Goal: Task Accomplishment & Management: Manage account settings

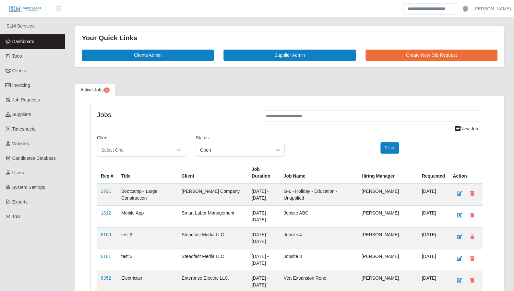
drag, startPoint x: 40, startPoint y: 43, endPoint x: 1, endPoint y: 44, distance: 39.0
click at [40, 43] on link "Dashboard" at bounding box center [32, 41] width 65 height 15
click at [14, 55] on span "Todo" at bounding box center [17, 56] width 10 height 5
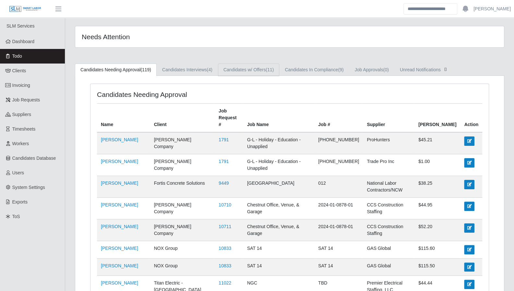
click at [263, 72] on link "Candidates w/ Offers (11)" at bounding box center [248, 70] width 61 height 13
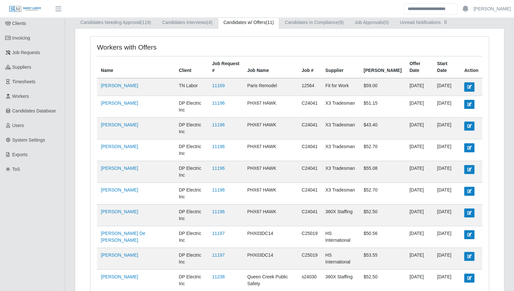
scroll to position [61, 0]
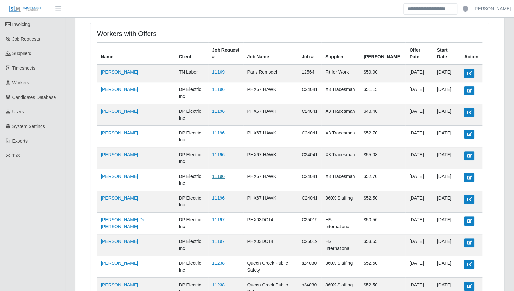
click at [212, 174] on link "11196" at bounding box center [218, 176] width 13 height 5
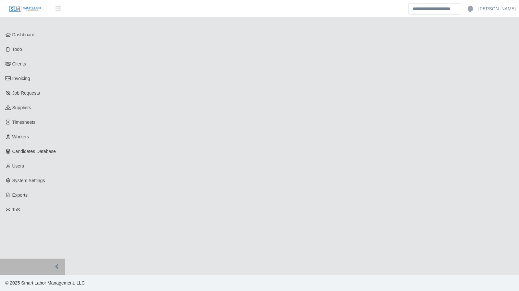
select select "****"
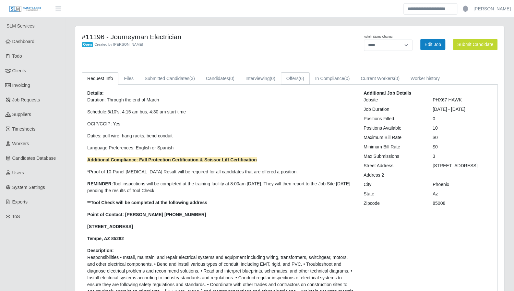
click at [296, 79] on link "Offers (6)" at bounding box center [295, 78] width 29 height 13
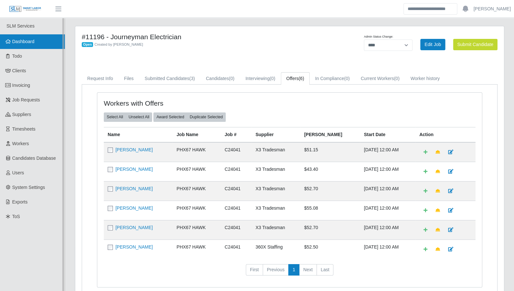
click at [30, 46] on link "Dashboard" at bounding box center [32, 41] width 65 height 15
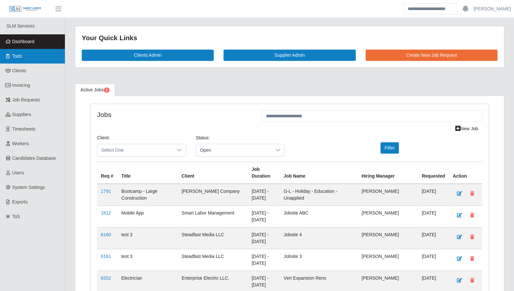
click at [20, 58] on span "Todo" at bounding box center [17, 56] width 10 height 5
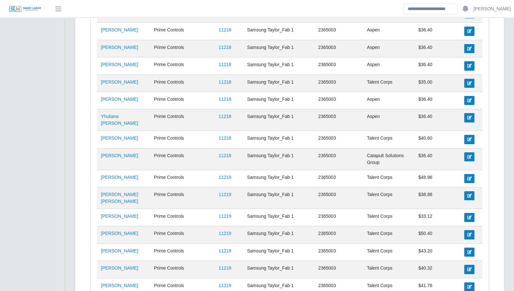
scroll to position [1767, 0]
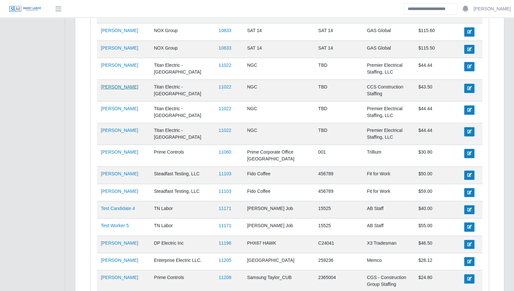
scroll to position [0, 0]
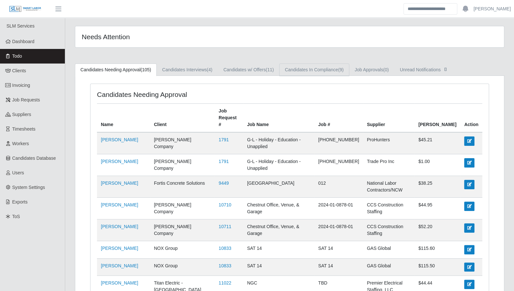
click at [314, 70] on link "Candidates In Compliance (9)" at bounding box center [314, 70] width 70 height 13
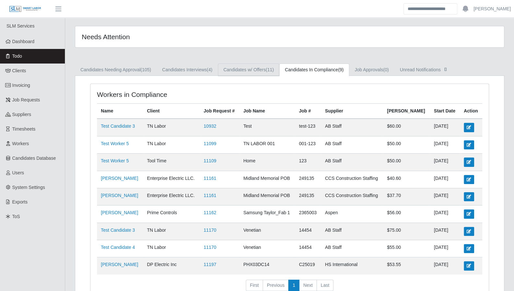
click at [266, 72] on link "Candidates w/ Offers (11)" at bounding box center [248, 70] width 61 height 13
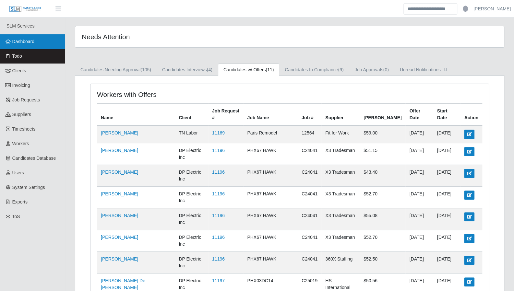
click at [28, 46] on link "Dashboard" at bounding box center [32, 41] width 65 height 15
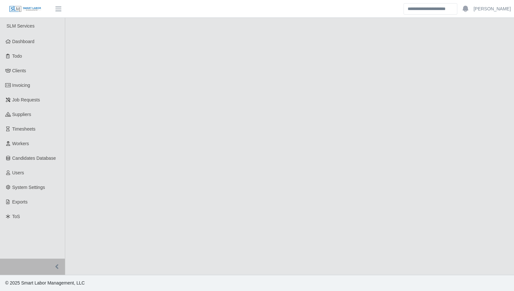
select select "****"
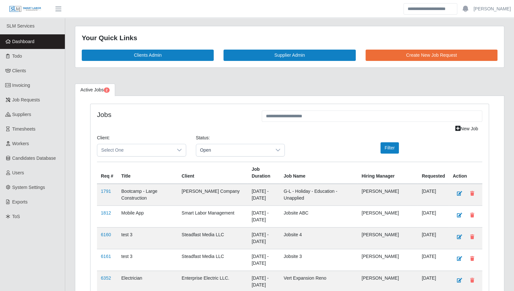
click at [29, 56] on link "Todo" at bounding box center [32, 56] width 65 height 15
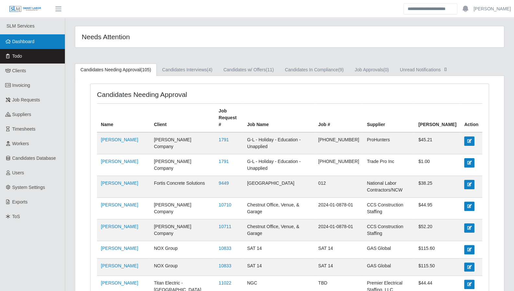
click at [23, 46] on link "Dashboard" at bounding box center [32, 41] width 65 height 15
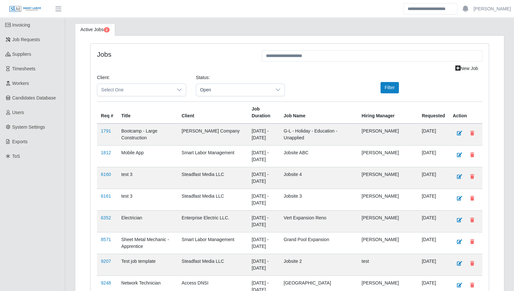
scroll to position [67, 0]
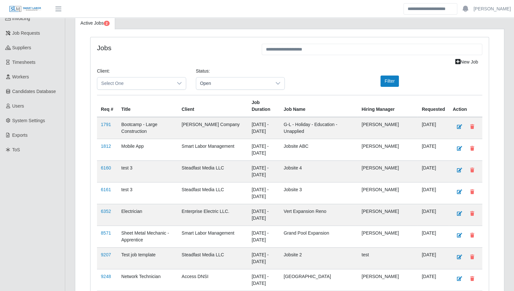
drag, startPoint x: 501, startPoint y: 219, endPoint x: 337, endPoint y: 198, distance: 165.3
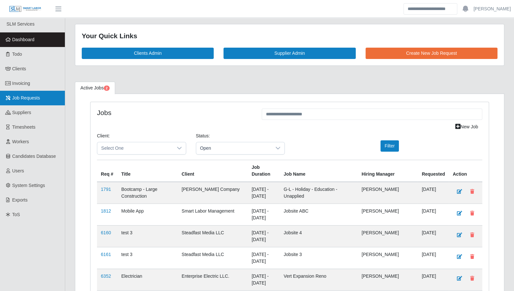
scroll to position [0, 0]
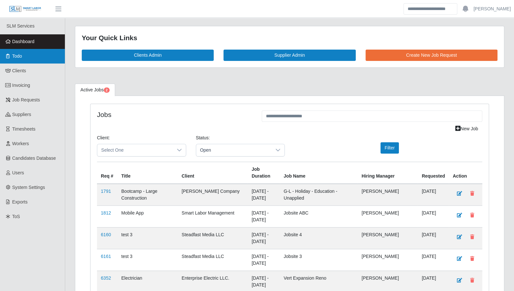
click at [28, 54] on link "Todo" at bounding box center [32, 56] width 65 height 15
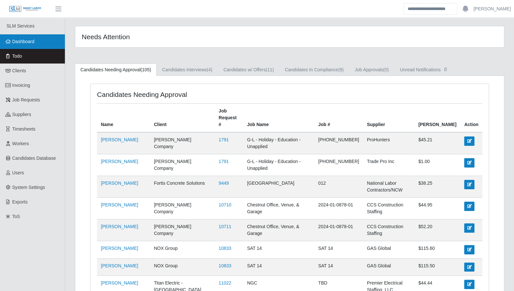
click at [32, 40] on span "Dashboard" at bounding box center [23, 41] width 22 height 5
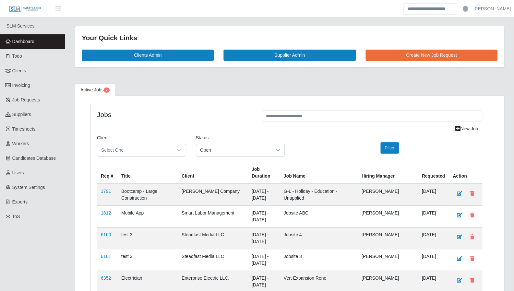
click at [39, 57] on link "Todo" at bounding box center [32, 56] width 65 height 15
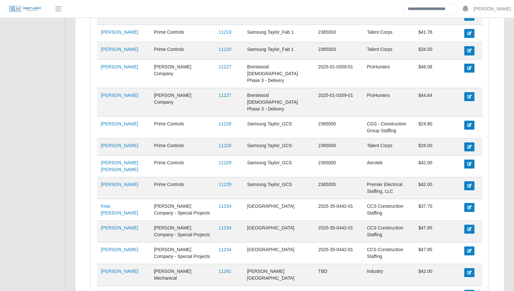
scroll to position [1762, 0]
